Goal: Transaction & Acquisition: Purchase product/service

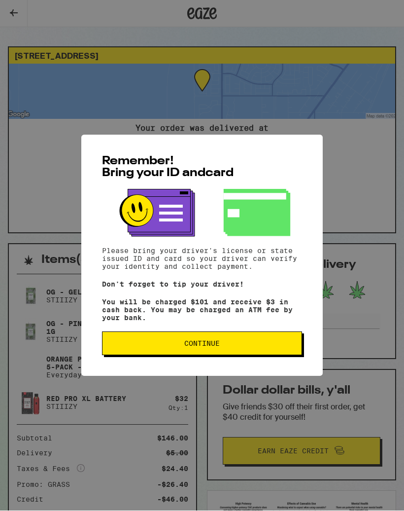
scroll to position [0, 0]
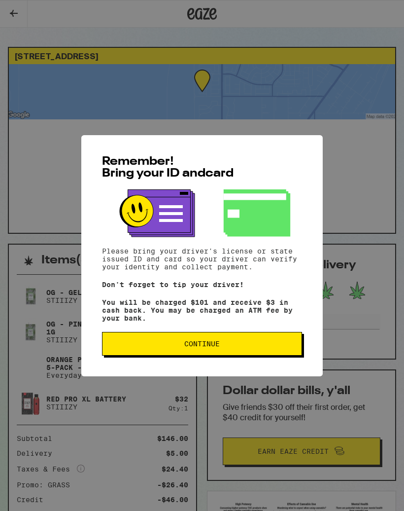
click at [139, 346] on span "Continue" at bounding box center [201, 343] width 183 height 7
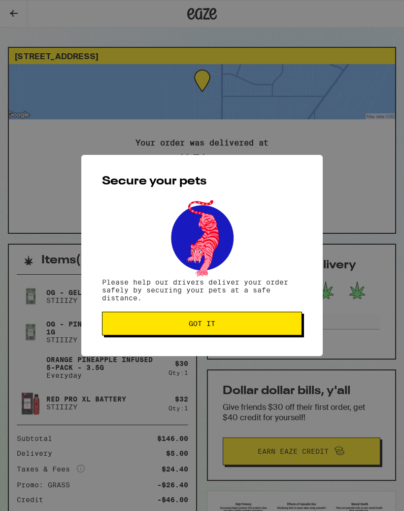
click at [146, 329] on button "Got it" at bounding box center [202, 324] width 200 height 24
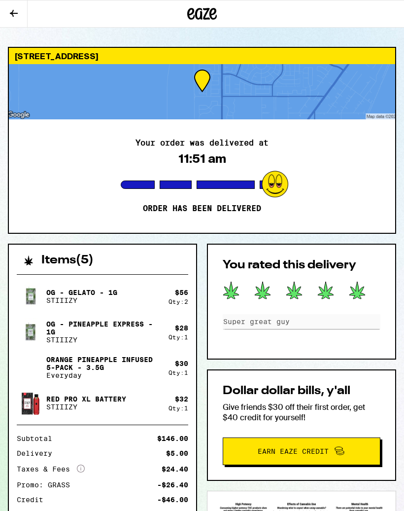
click at [10, 17] on icon at bounding box center [14, 13] width 12 height 12
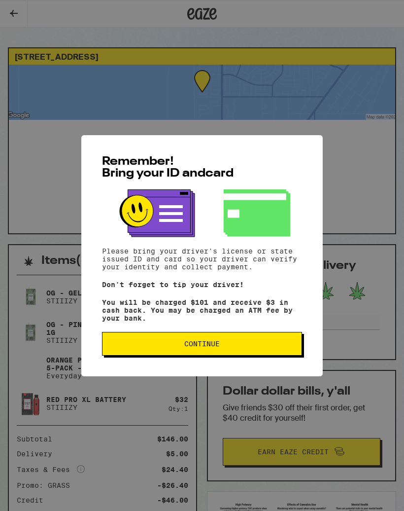
click at [148, 347] on span "Continue" at bounding box center [201, 343] width 183 height 7
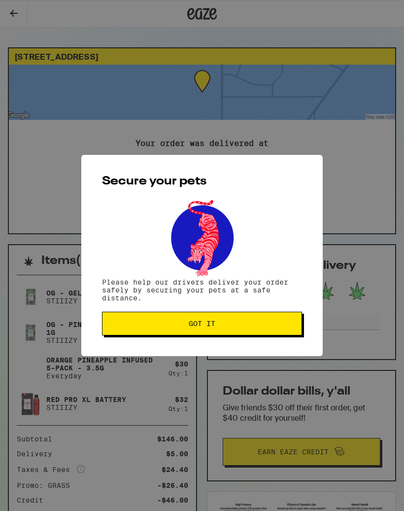
click at [150, 332] on button "Got it" at bounding box center [202, 324] width 200 height 24
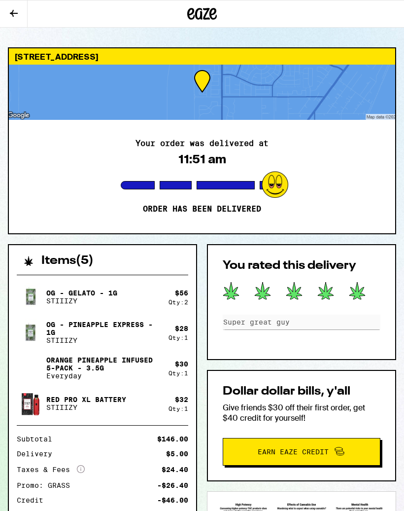
click at [13, 16] on icon at bounding box center [14, 13] width 8 height 7
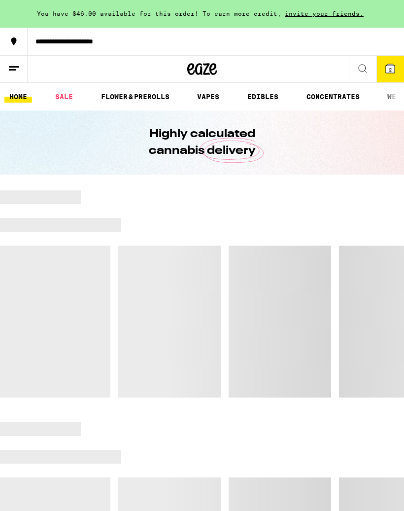
click at [200, 75] on icon at bounding box center [202, 69] width 30 height 18
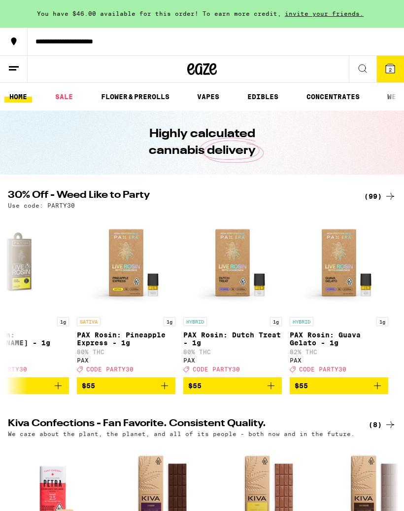
scroll to position [0, 10152]
click at [392, 69] on icon at bounding box center [390, 68] width 9 height 9
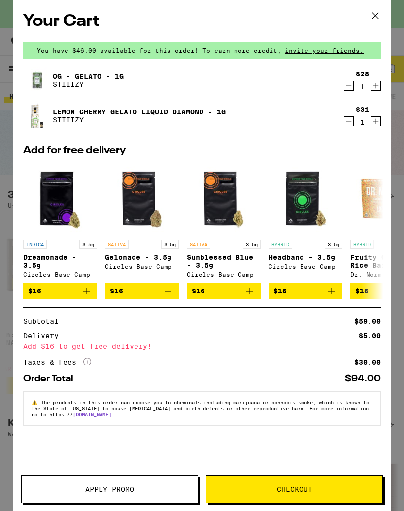
click at [383, 5] on button at bounding box center [375, 16] width 31 height 32
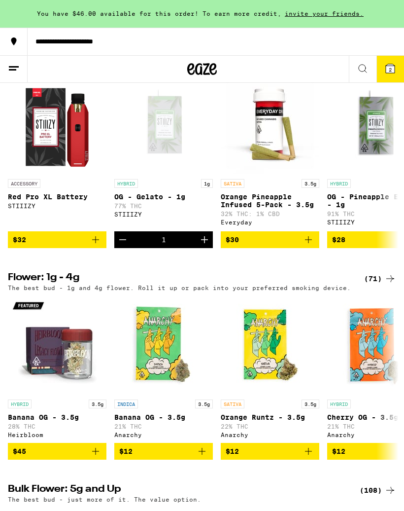
scroll to position [813, 0]
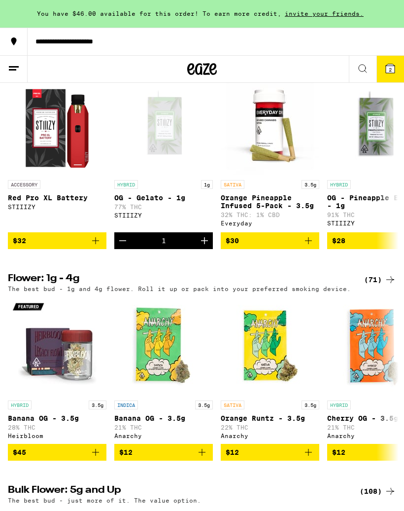
click at [120, 241] on icon "Decrement" at bounding box center [122, 241] width 7 height 0
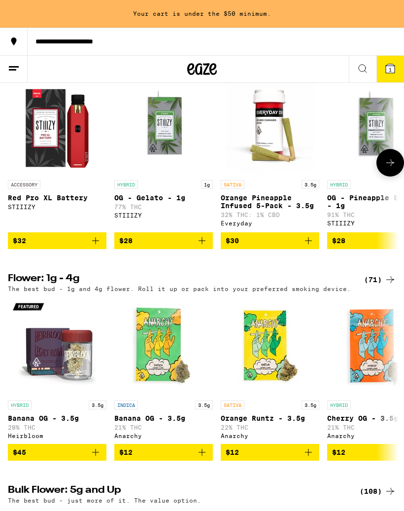
scroll to position [0, 0]
click at [209, 249] on button "$28" at bounding box center [163, 240] width 99 height 17
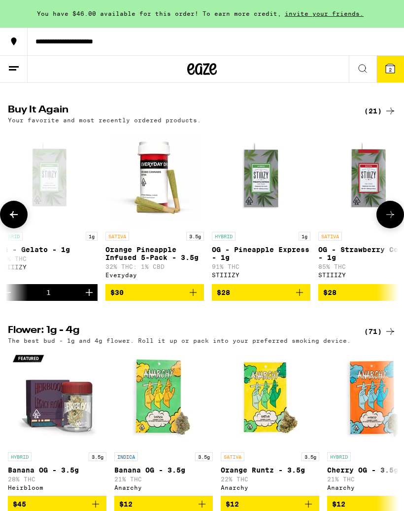
scroll to position [0, 141]
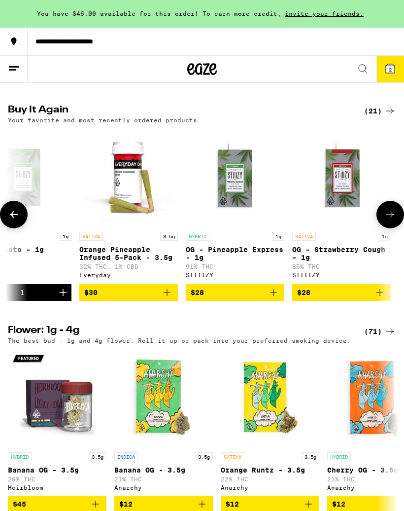
click at [283, 301] on button "$28" at bounding box center [235, 292] width 99 height 17
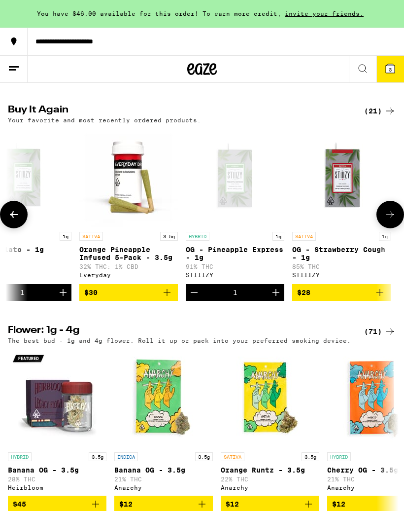
click at [347, 198] on img "Open page for OG - Strawberry Cough - 1g from STIIIZY" at bounding box center [341, 177] width 99 height 99
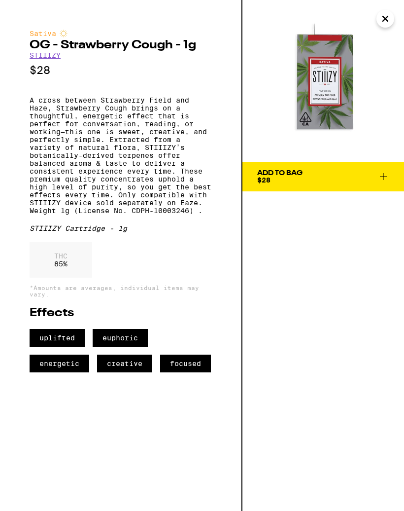
click at [383, 20] on icon "Close" at bounding box center [385, 18] width 5 height 5
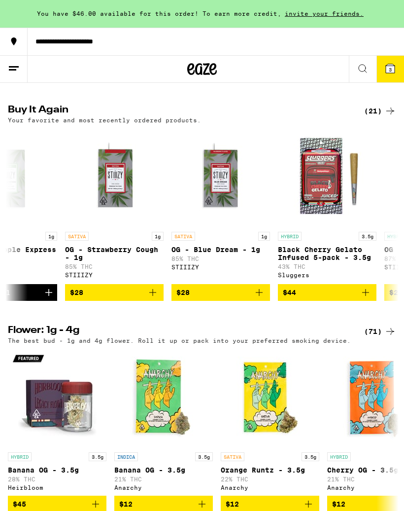
scroll to position [0, 370]
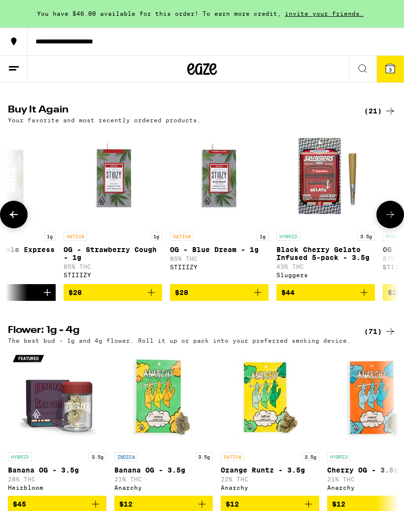
click at [223, 205] on img "Open page for OG - Blue Dream - 1g from STIIIZY" at bounding box center [219, 177] width 99 height 99
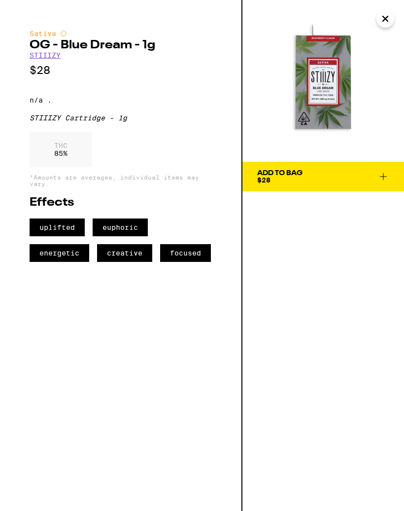
click at [390, 23] on icon "Close" at bounding box center [386, 18] width 12 height 15
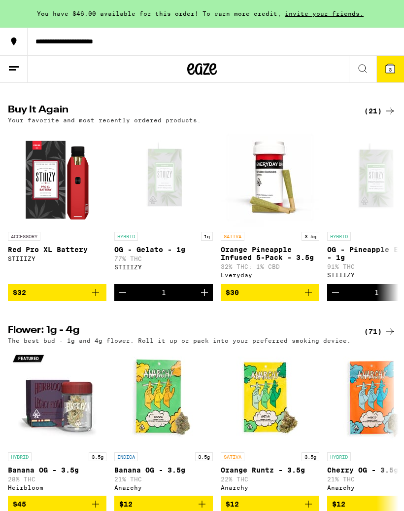
click at [54, 200] on img "Open page for Red Pro XL Battery from STIIIZY" at bounding box center [57, 177] width 99 height 99
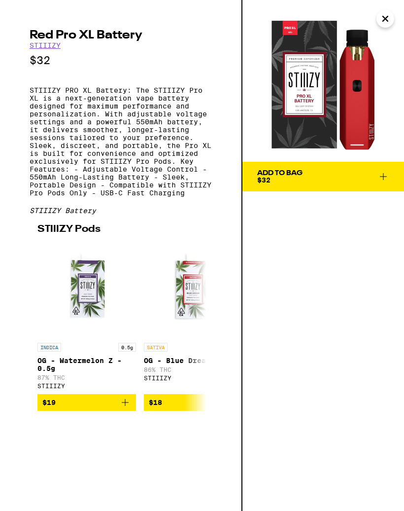
click at [385, 20] on icon "Close" at bounding box center [385, 18] width 5 height 5
